Goal: Task Accomplishment & Management: Use online tool/utility

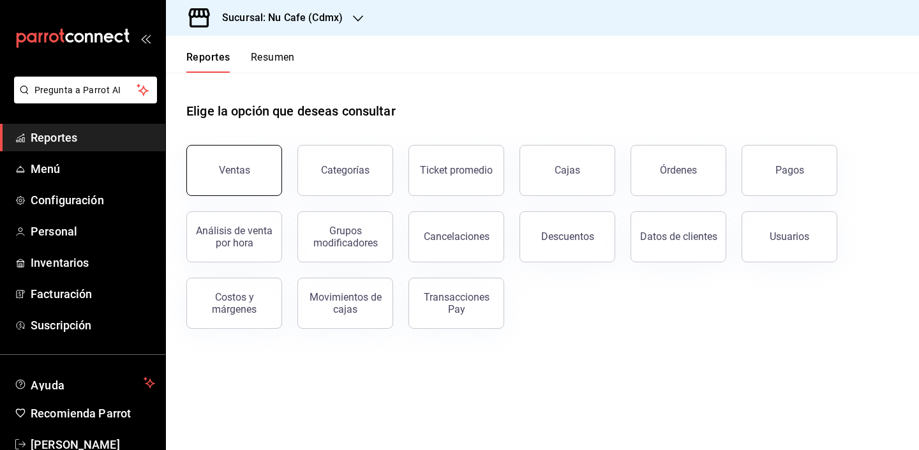
click at [264, 168] on button "Ventas" at bounding box center [234, 170] width 96 height 51
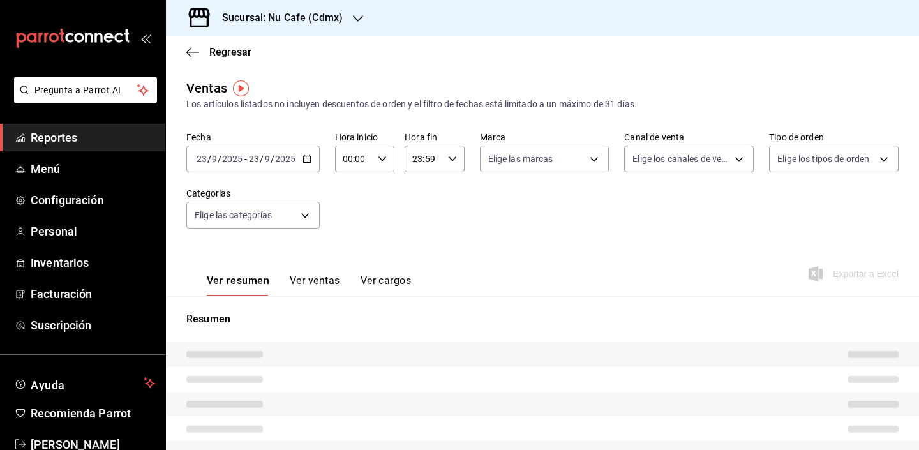
click at [376, 215] on div "Fecha [DATE] [DATE] - [DATE] [DATE] Hora inicio 00:00 Hora inicio Hora fin 23:5…" at bounding box center [542, 187] width 712 height 112
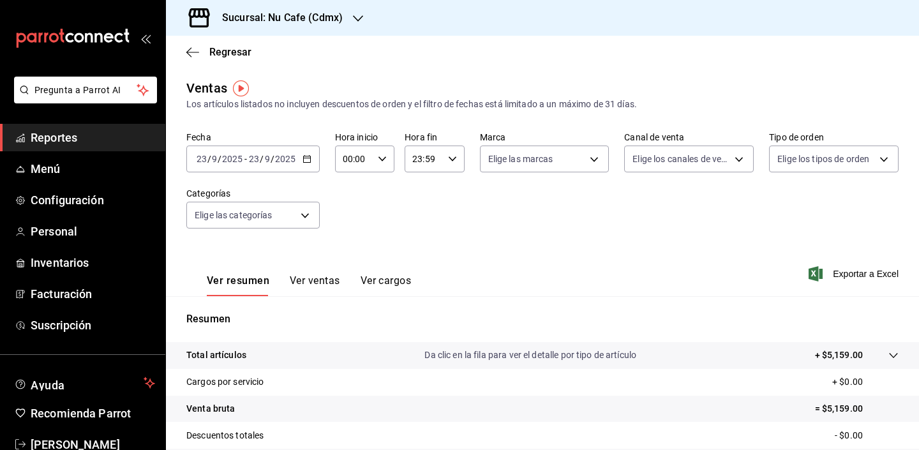
click at [306, 161] on icon "button" at bounding box center [307, 158] width 9 height 9
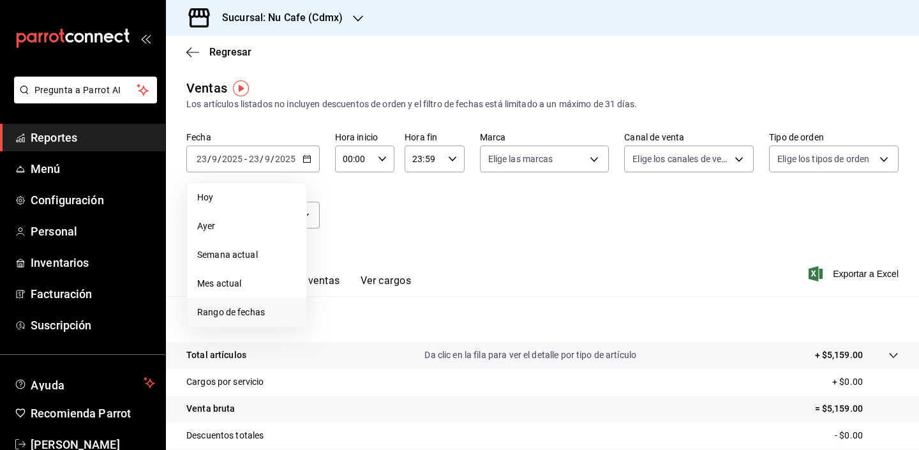
click at [274, 315] on span "Rango de fechas" at bounding box center [246, 312] width 99 height 13
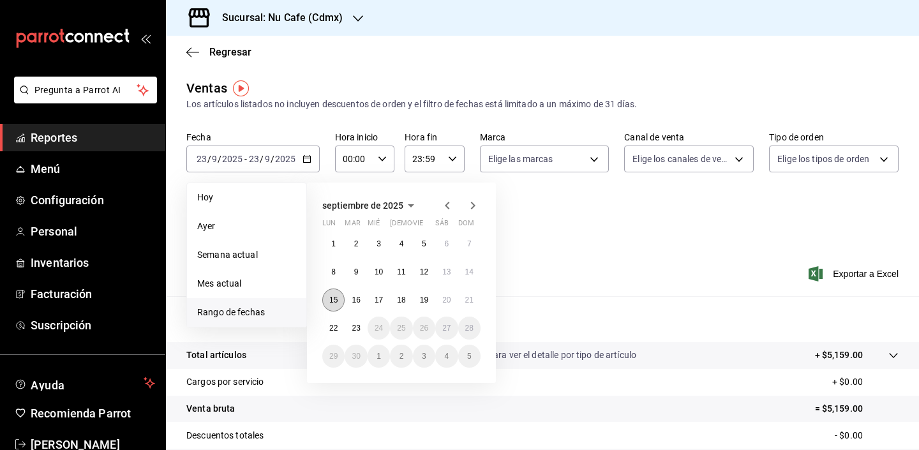
click at [336, 299] on abbr "15" at bounding box center [333, 300] width 8 height 9
click at [424, 305] on button "19" at bounding box center [424, 299] width 22 height 23
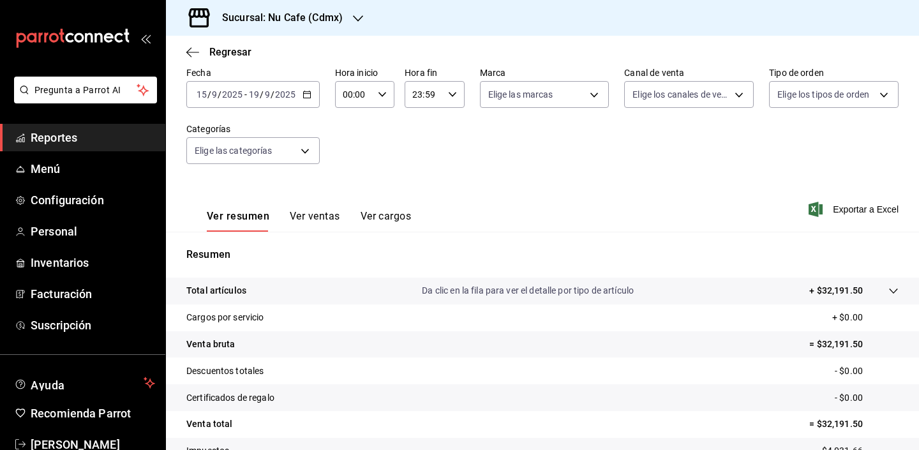
scroll to position [133, 0]
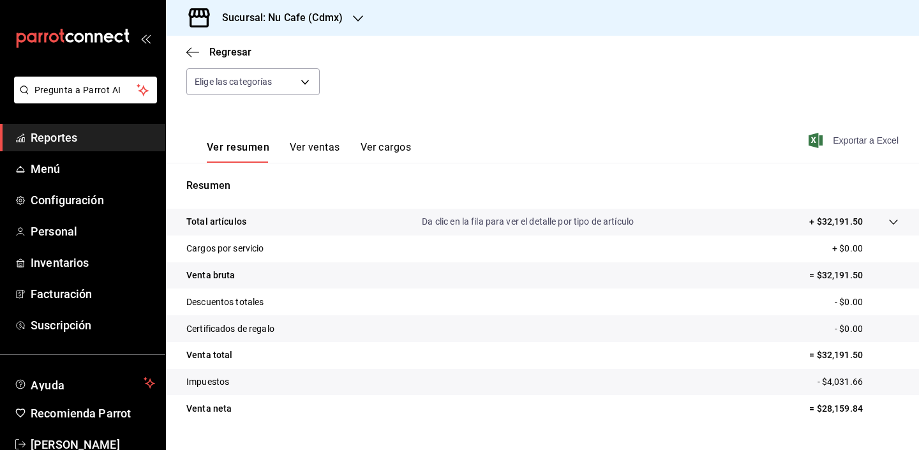
click at [809, 142] on icon "button" at bounding box center [816, 140] width 14 height 15
click at [726, 80] on div "Fecha [DATE] [DATE] - [DATE] [DATE] Hora inicio 00:00 Hora inicio Hora fin 23:5…" at bounding box center [542, 54] width 712 height 112
click at [327, 8] on div "Sucursal: Nu Cafe (Cdmx)" at bounding box center [272, 18] width 192 height 36
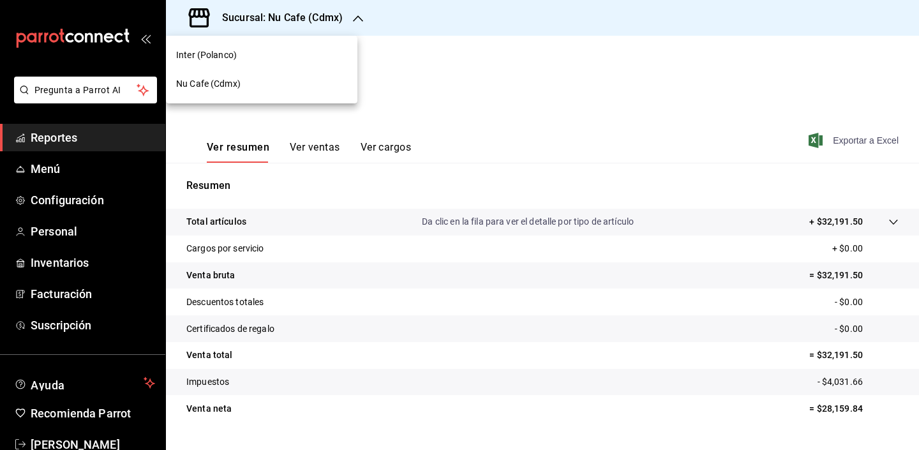
click at [302, 48] on div "Inter (Polanco)" at bounding box center [261, 55] width 191 height 29
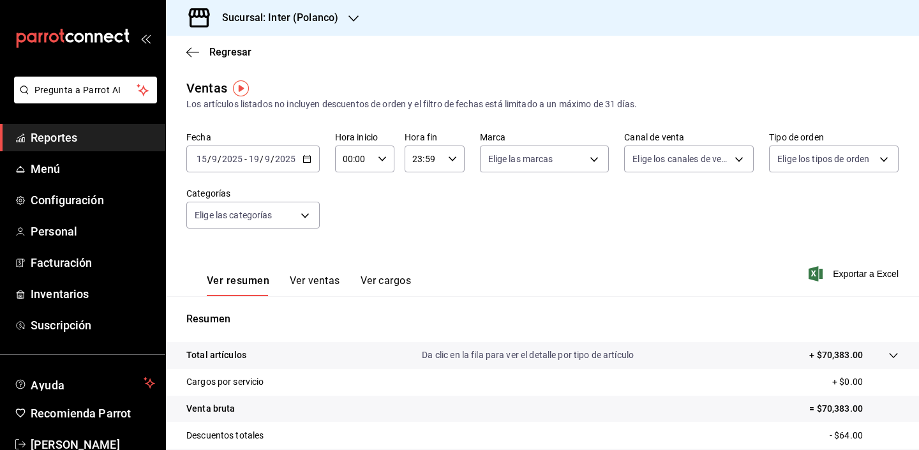
click at [562, 77] on main "Regresar Ventas Los artículos listados no incluyen descuentos de orden y el fil…" at bounding box center [542, 324] width 753 height 576
click at [220, 2] on div "Sucursal: Inter (Polanco)" at bounding box center [270, 18] width 188 height 36
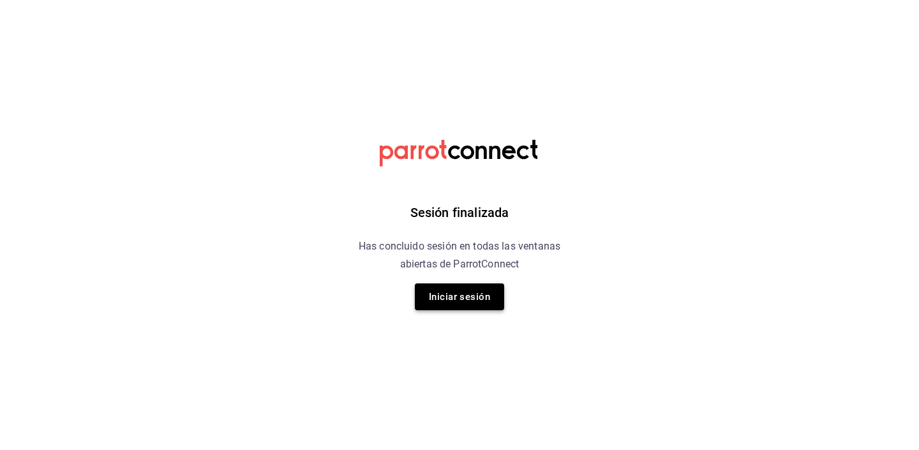
click at [442, 299] on button "Iniciar sesión" at bounding box center [459, 296] width 89 height 27
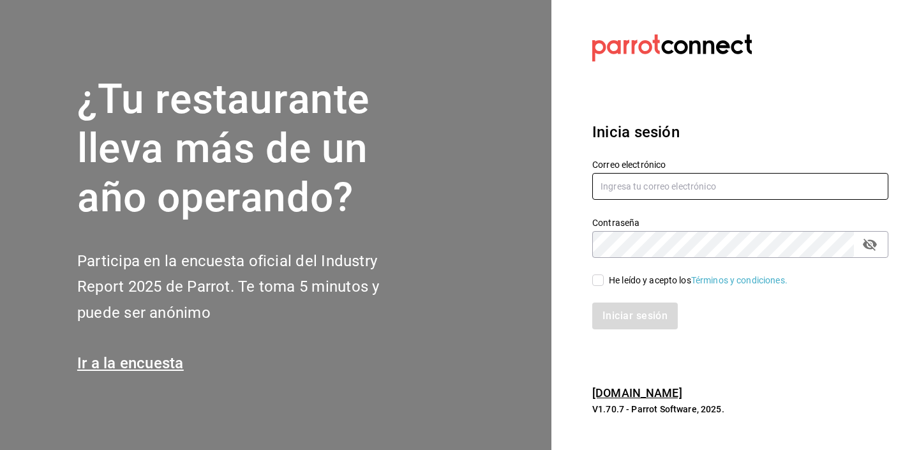
type input "[EMAIL_ADDRESS][DOMAIN_NAME]"
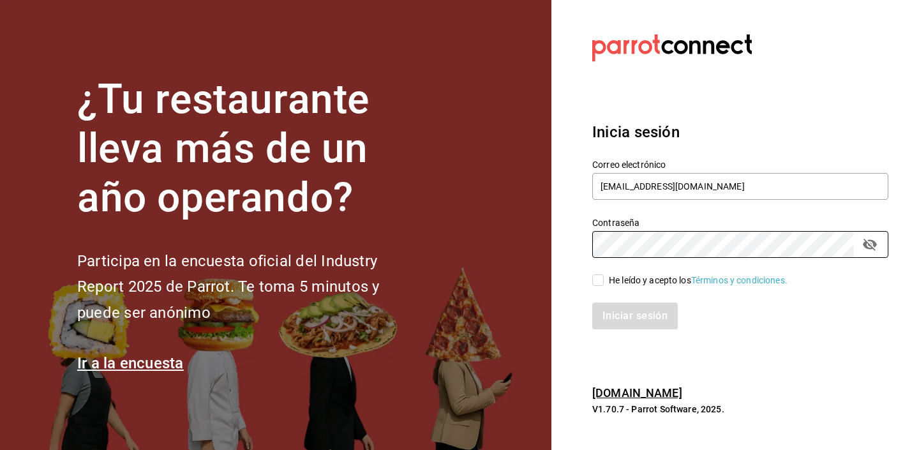
click at [600, 286] on input "He leído y acepto los Términos y condiciones." at bounding box center [597, 279] width 11 height 11
checkbox input "true"
click at [613, 326] on button "Iniciar sesión" at bounding box center [635, 316] width 86 height 27
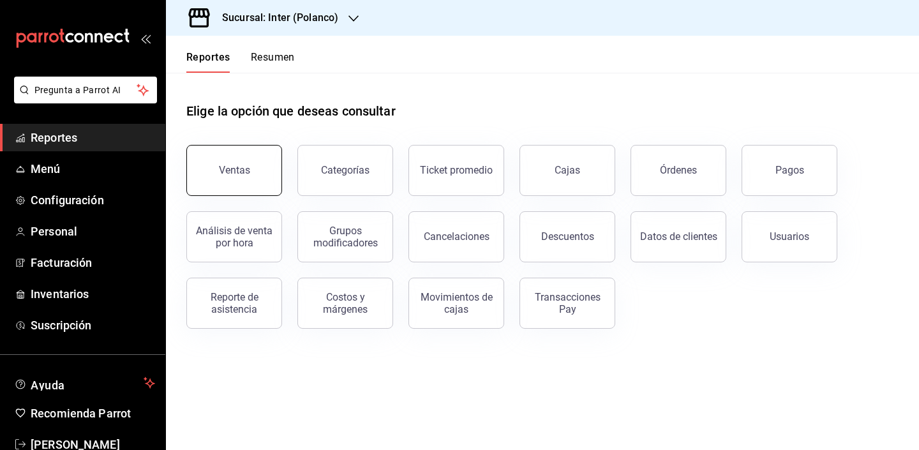
click at [228, 179] on button "Ventas" at bounding box center [234, 170] width 96 height 51
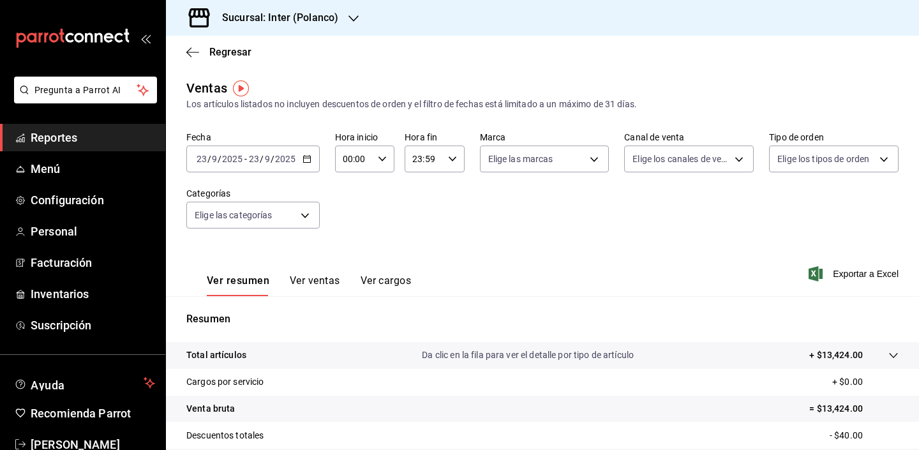
click at [312, 163] on div "2025-09-23 23 / 9 / 2025 - 2025-09-23 23 / 9 / 2025" at bounding box center [252, 159] width 133 height 27
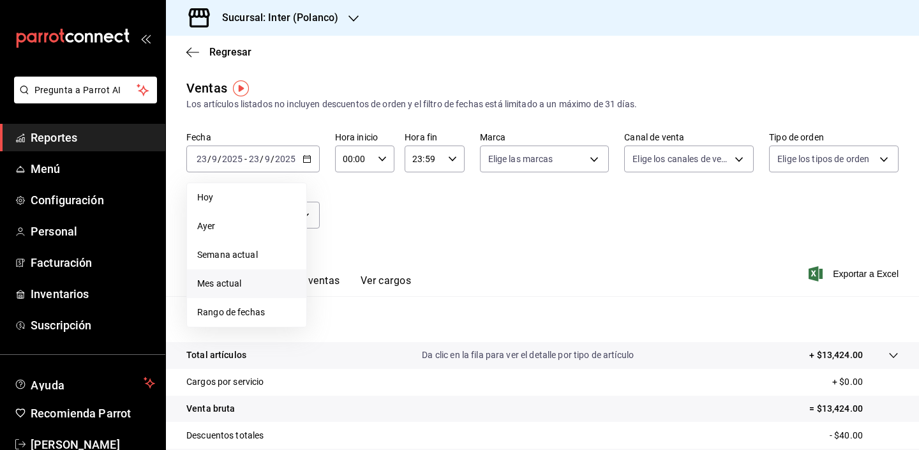
click at [264, 297] on li "Mes actual" at bounding box center [246, 283] width 119 height 29
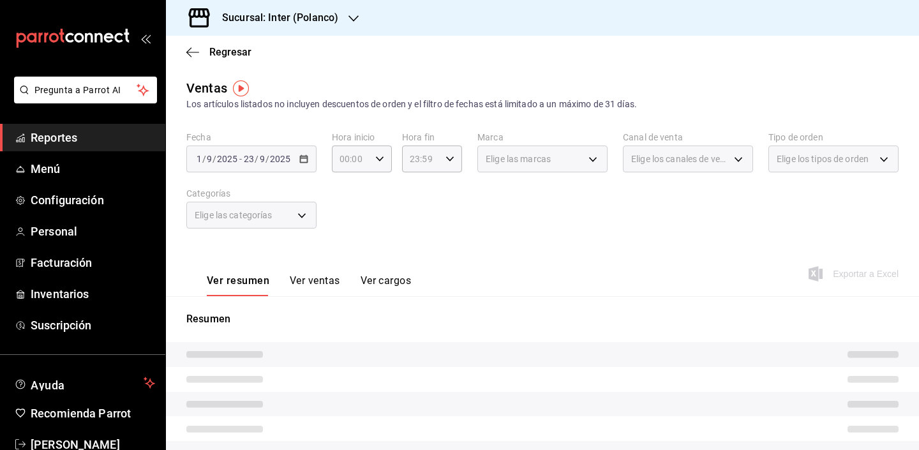
click at [303, 164] on div "2025-09-01 1 / 9 / 2025 - 2025-09-23 23 / 9 / 2025" at bounding box center [251, 159] width 130 height 27
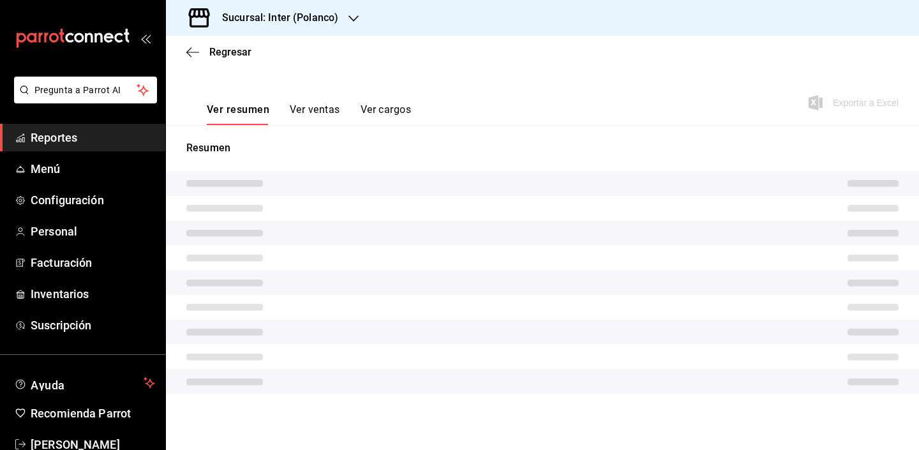
scroll to position [171, 0]
click at [484, 109] on div "Ver resumen Ver ventas Ver cargos Exportar a Excel" at bounding box center [542, 99] width 753 height 52
click at [492, 111] on div "Ver resumen Ver ventas Ver cargos Exportar a Excel" at bounding box center [542, 99] width 753 height 52
click at [483, 43] on div "Regresar" at bounding box center [542, 52] width 753 height 33
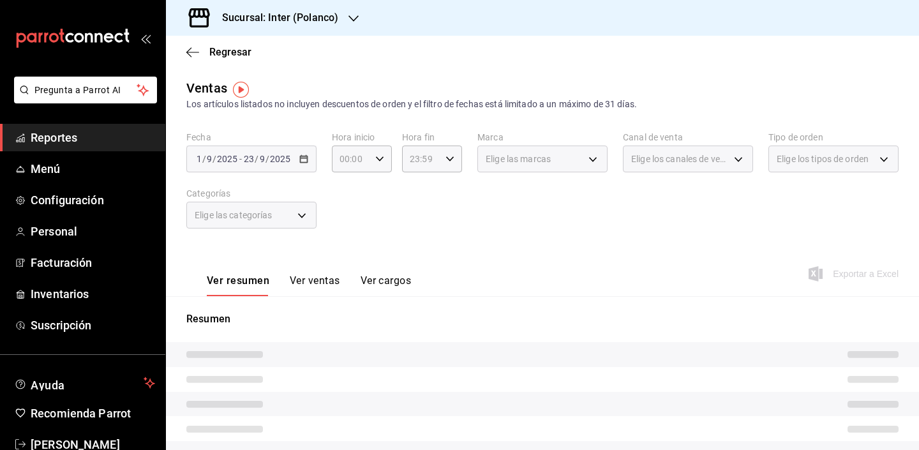
scroll to position [0, 0]
click at [209, 52] on span "Regresar" at bounding box center [230, 52] width 42 height 12
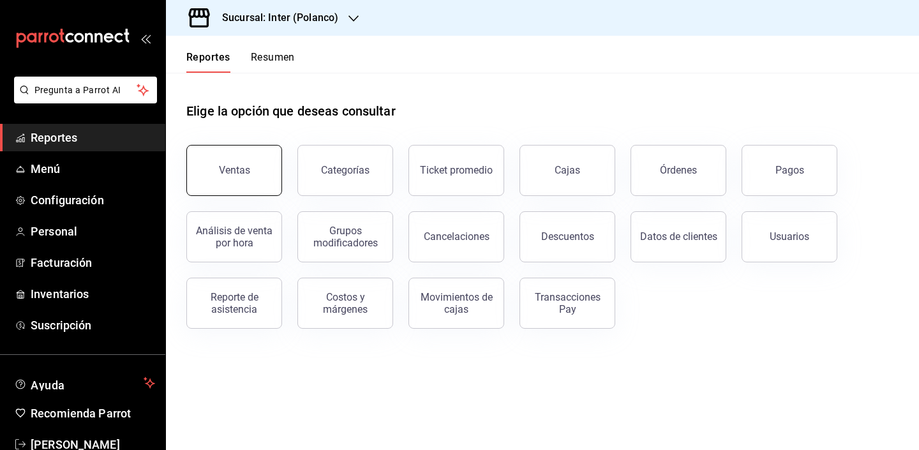
click at [247, 179] on button "Ventas" at bounding box center [234, 170] width 96 height 51
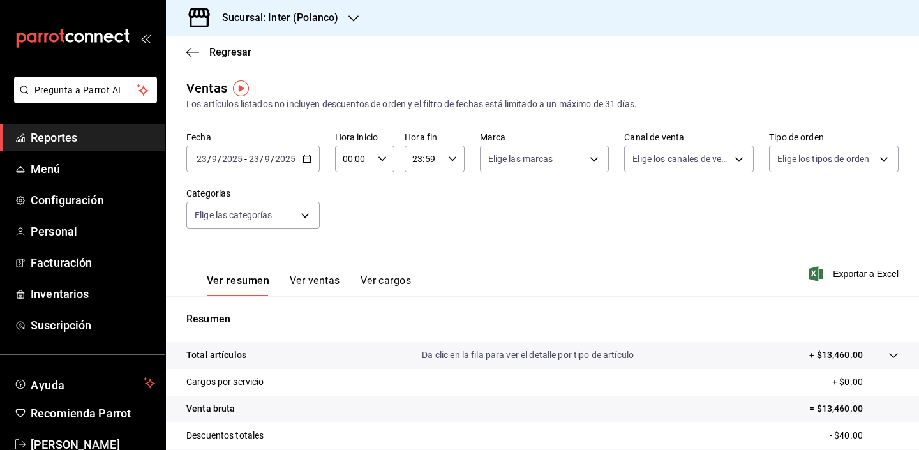
click at [311, 169] on div "2025-09-23 23 / 9 / 2025 - 2025-09-23 23 / 9 / 2025" at bounding box center [252, 159] width 133 height 27
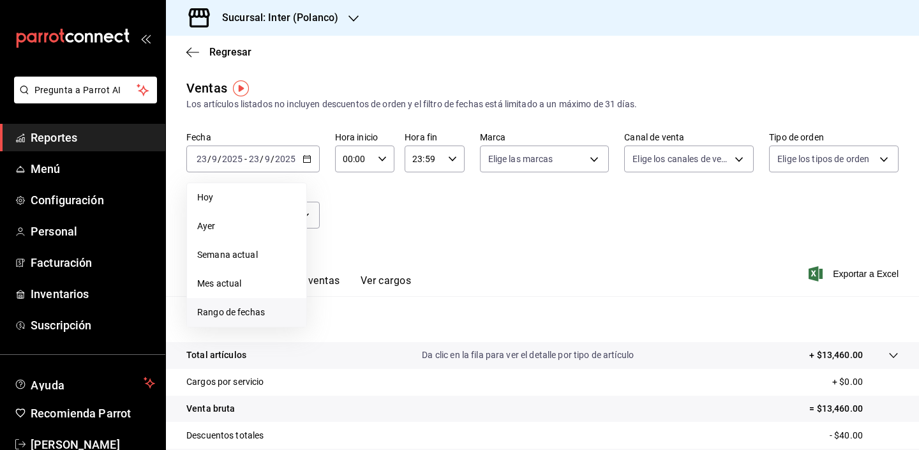
click at [258, 322] on li "Rango de fechas" at bounding box center [246, 312] width 119 height 29
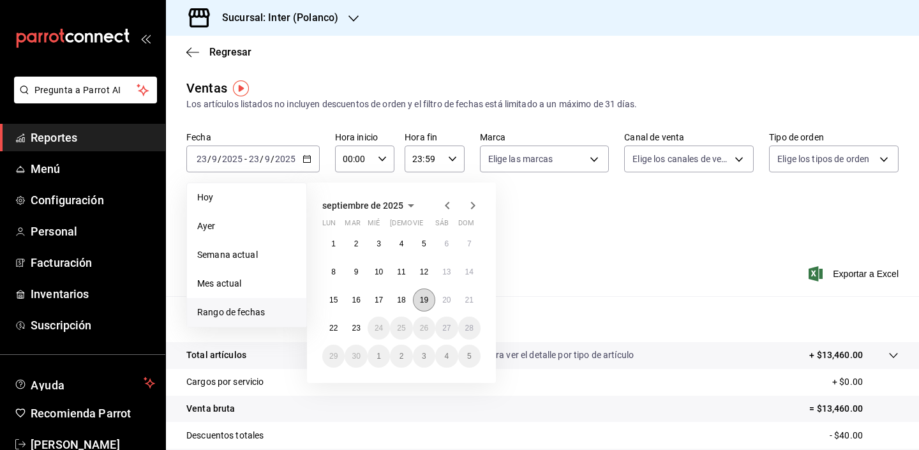
click at [419, 301] on button "19" at bounding box center [424, 299] width 22 height 23
click at [348, 326] on button "23" at bounding box center [356, 328] width 22 height 23
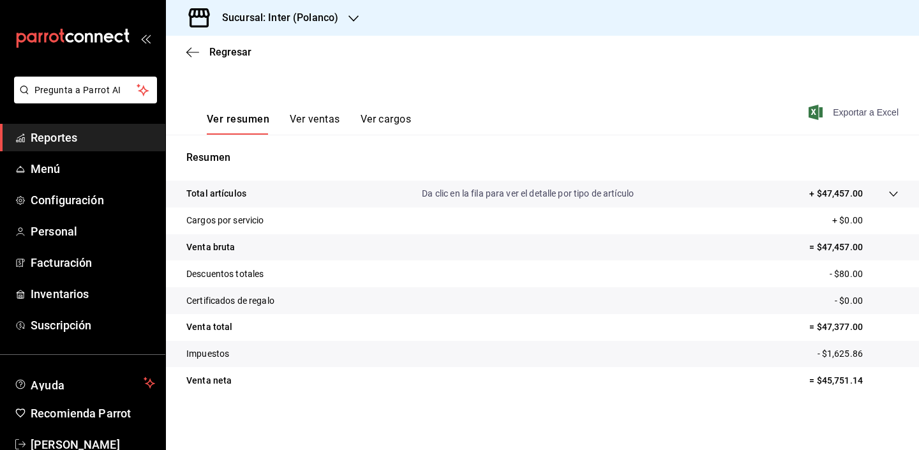
scroll to position [161, 0]
click at [853, 112] on span "Exportar a Excel" at bounding box center [854, 112] width 87 height 15
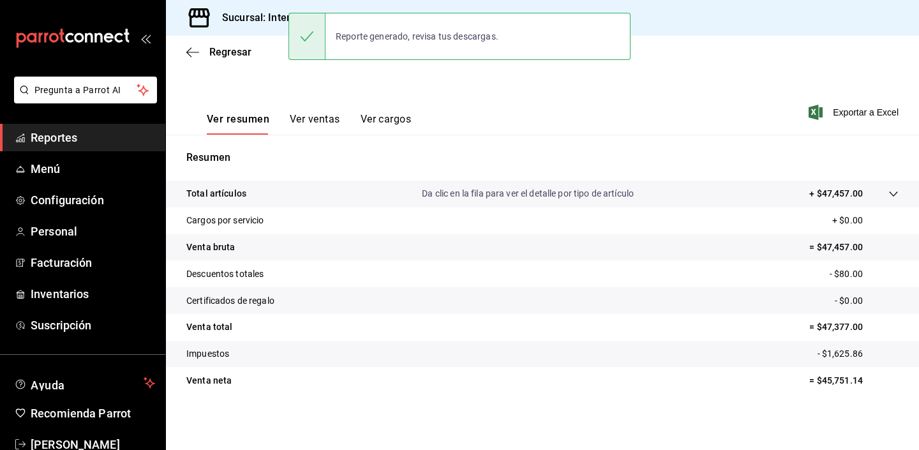
click at [562, 128] on div "Ver resumen Ver ventas Ver cargos Exportar a Excel" at bounding box center [542, 108] width 753 height 52
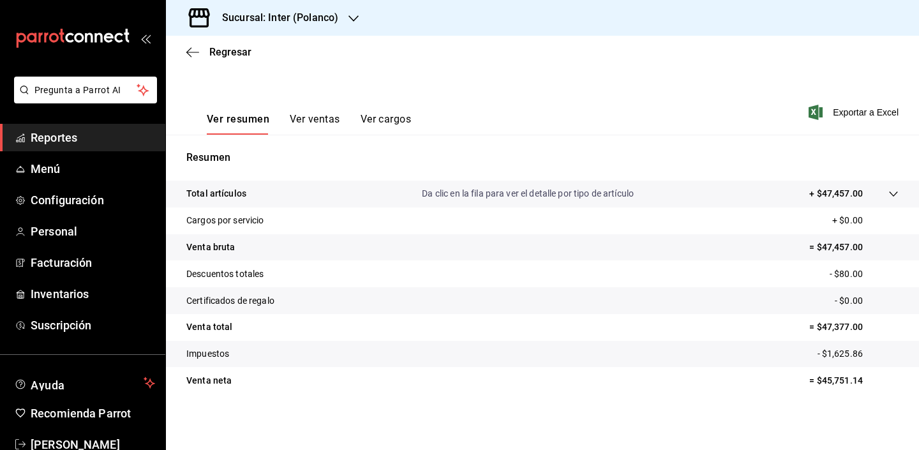
click at [685, 79] on div "Fecha 2025-09-19 19 / 9 / 2025 - 2025-09-23 23 / 9 / 2025 Hora inicio 00:00 Hor…" at bounding box center [542, 26] width 712 height 112
